Goal: Task Accomplishment & Management: Use online tool/utility

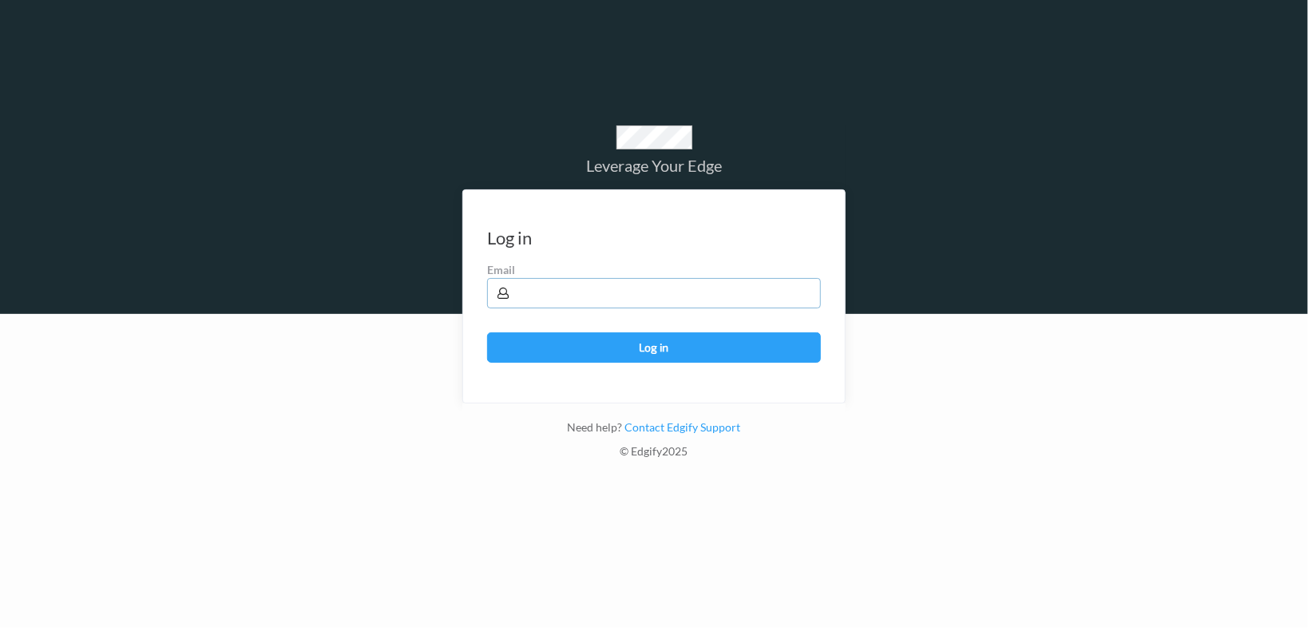
click at [684, 299] on input "text" at bounding box center [654, 293] width 334 height 30
type input "[EMAIL_ADDRESS][PERSON_NAME][DOMAIN_NAME]"
click at [487, 332] on button "Log in" at bounding box center [654, 347] width 334 height 30
click at [674, 358] on button "Log in" at bounding box center [654, 347] width 334 height 30
click at [639, 346] on button "Log in" at bounding box center [654, 347] width 334 height 30
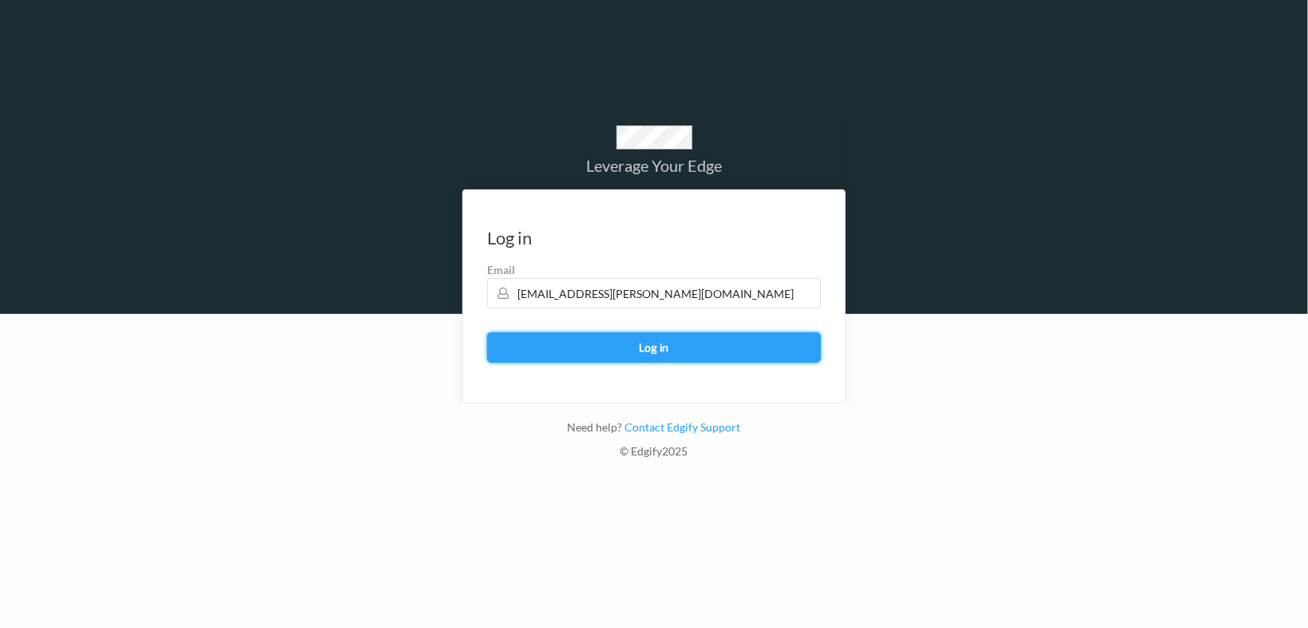
click at [649, 348] on button "Log in" at bounding box center [654, 347] width 334 height 30
click at [661, 295] on input "[EMAIL_ADDRESS][PERSON_NAME][DOMAIN_NAME]" at bounding box center [654, 293] width 334 height 30
click at [678, 339] on button "Log in" at bounding box center [654, 347] width 334 height 30
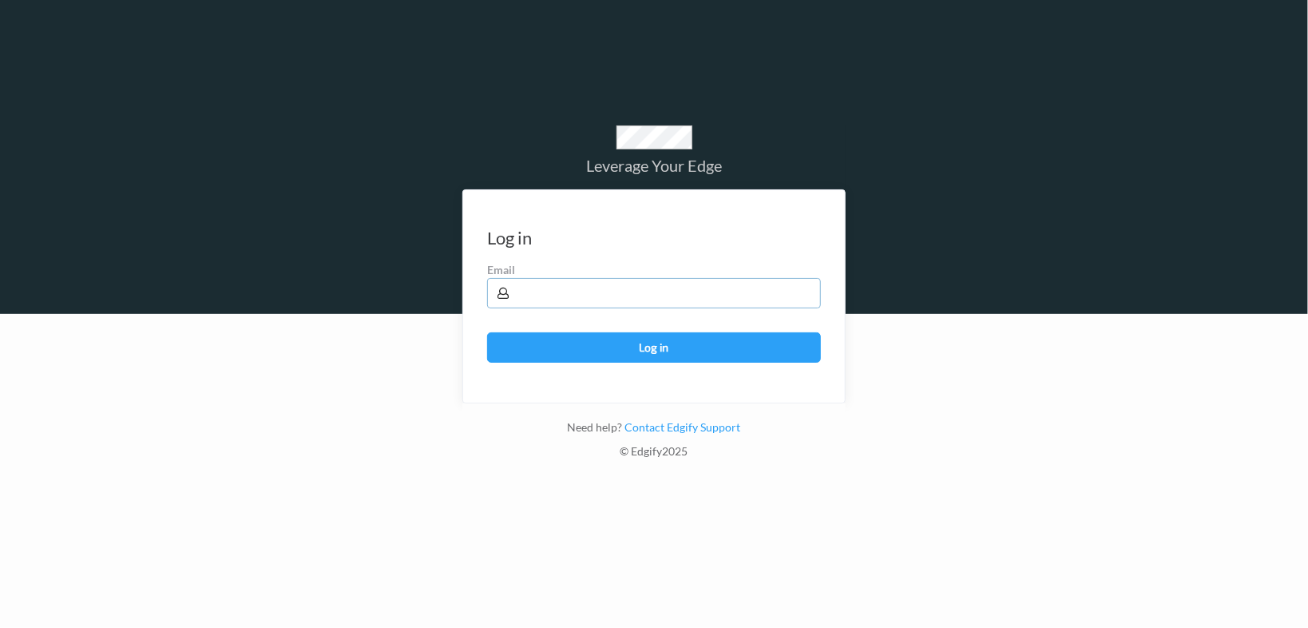
click at [572, 291] on input "text" at bounding box center [654, 293] width 334 height 30
click at [487, 332] on button "Log in" at bounding box center [654, 347] width 334 height 30
click at [695, 347] on button "Log in" at bounding box center [654, 347] width 334 height 30
click at [612, 292] on input "[EMAIL_ADDRESS][PERSON_NAME][DOMAIN_NAME]" at bounding box center [654, 293] width 334 height 30
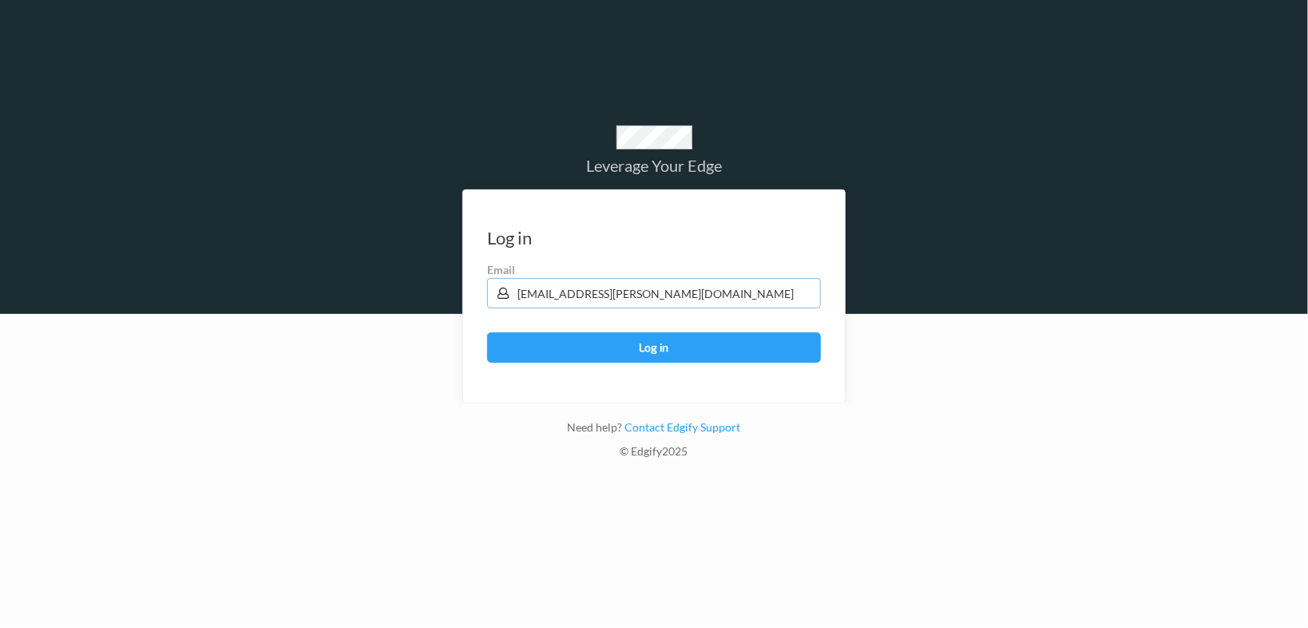
click at [612, 292] on input "[EMAIL_ADDRESS][PERSON_NAME][DOMAIN_NAME]" at bounding box center [654, 293] width 334 height 30
click at [487, 332] on button "Log in" at bounding box center [654, 347] width 334 height 30
click at [663, 335] on button "Log in" at bounding box center [654, 347] width 334 height 30
click at [639, 289] on input "[EMAIL_ADDRESS][DOMAIN_NAME]" at bounding box center [654, 293] width 334 height 30
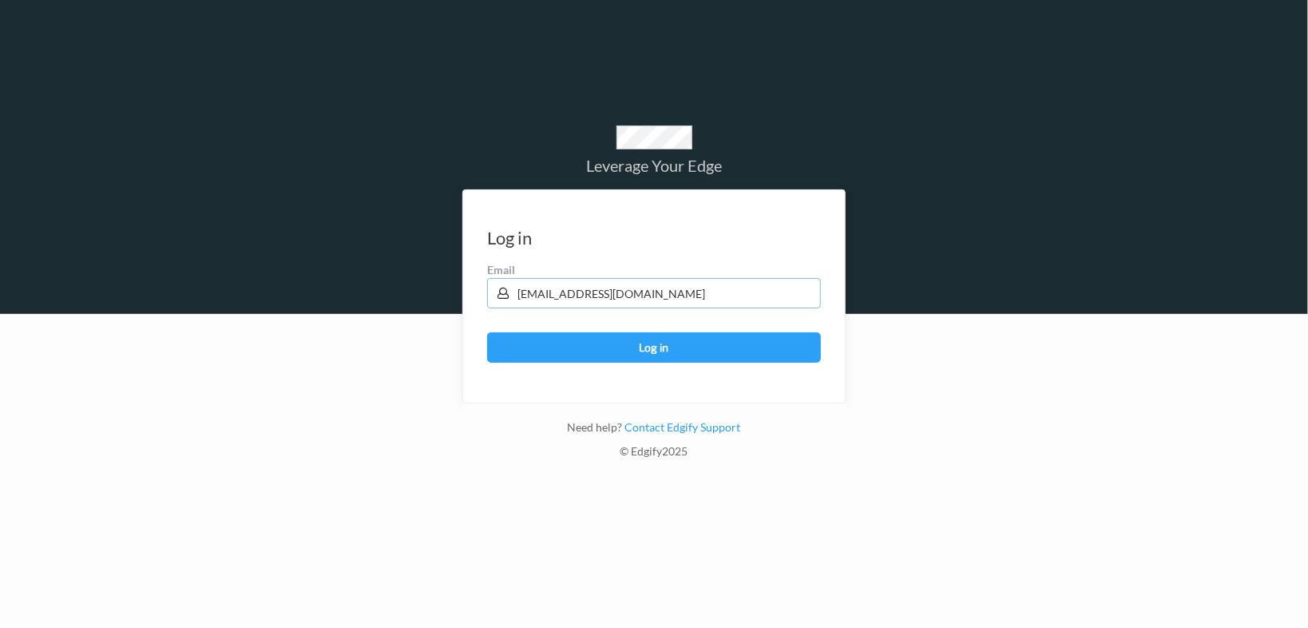
click at [639, 289] on input "[EMAIL_ADDRESS][DOMAIN_NAME]" at bounding box center [654, 293] width 334 height 30
type input "[EMAIL_ADDRESS][PERSON_NAME][DOMAIN_NAME]"
click at [487, 332] on button "Log in" at bounding box center [654, 347] width 334 height 30
click at [687, 347] on button "Log in" at bounding box center [654, 347] width 334 height 30
click at [679, 429] on link "Contact Edgify Support" at bounding box center [682, 427] width 118 height 14
